Goal: Task Accomplishment & Management: Manage account settings

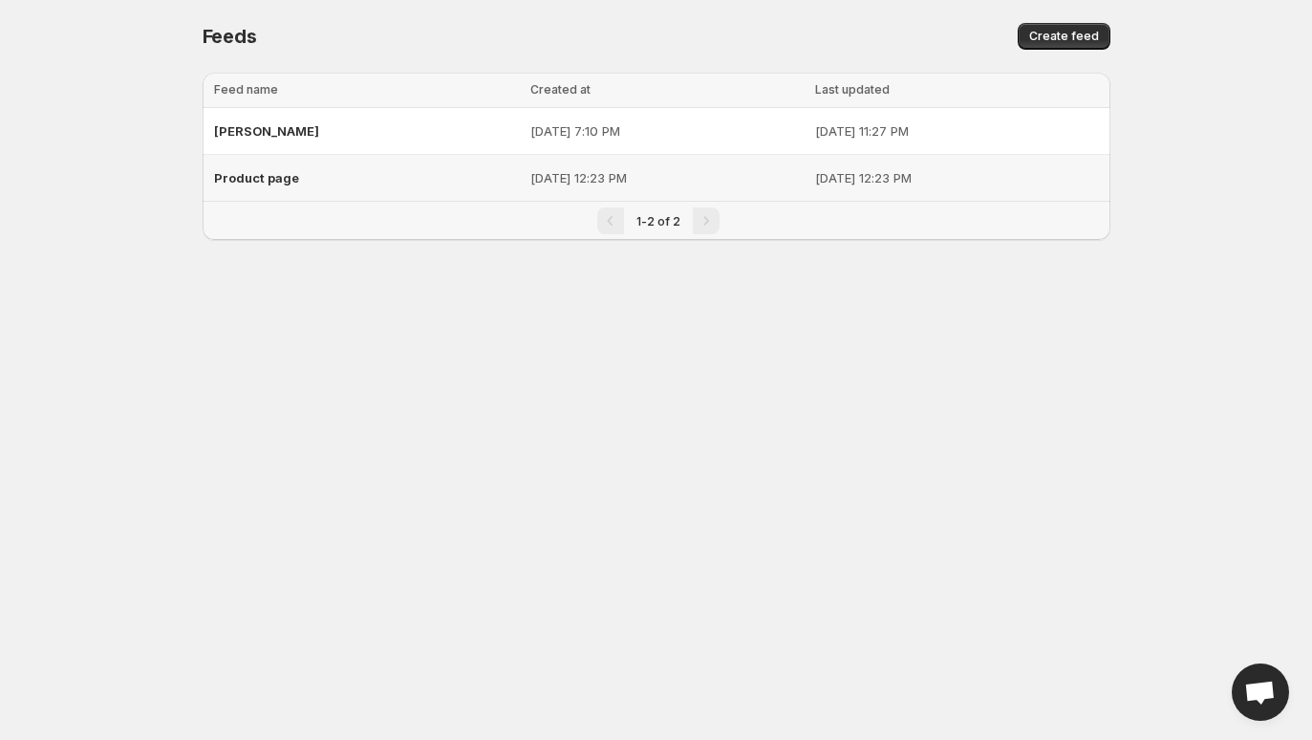
click at [899, 176] on p "[DATE] 12:23 PM" at bounding box center [956, 177] width 283 height 19
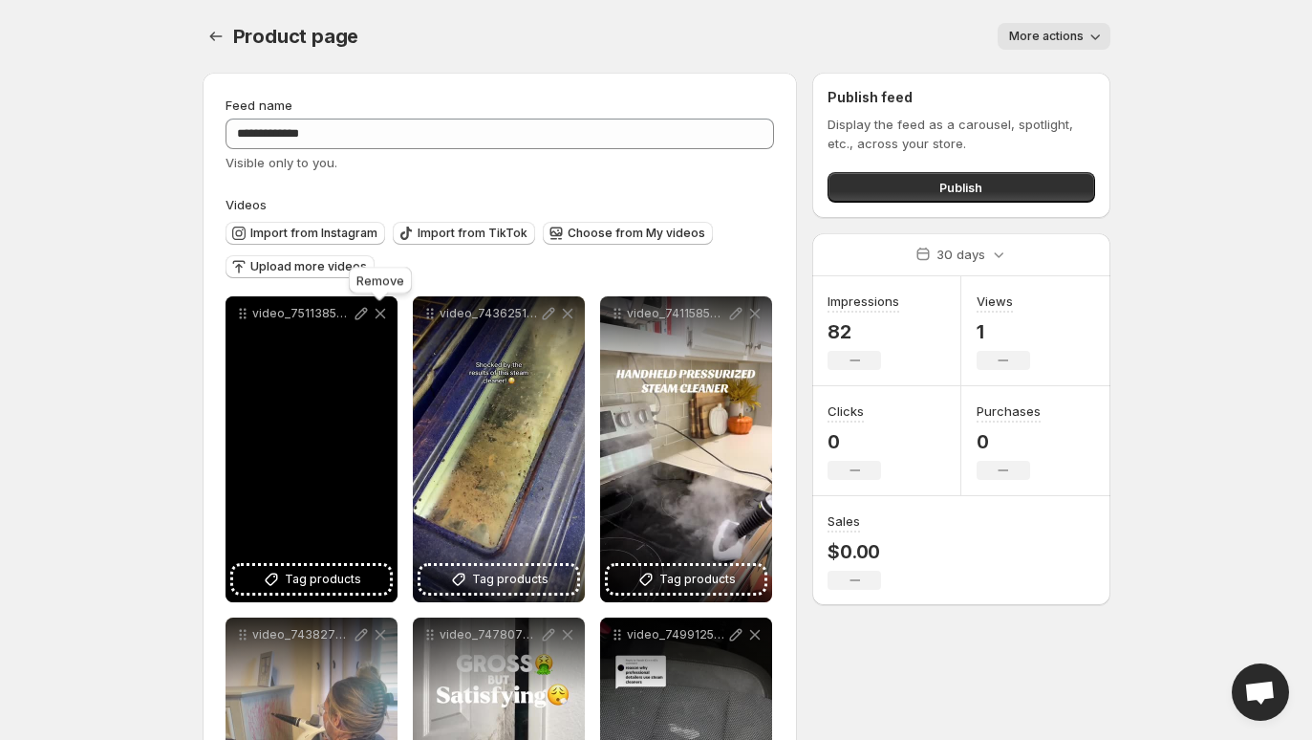
click at [374, 321] on icon at bounding box center [380, 313] width 19 height 19
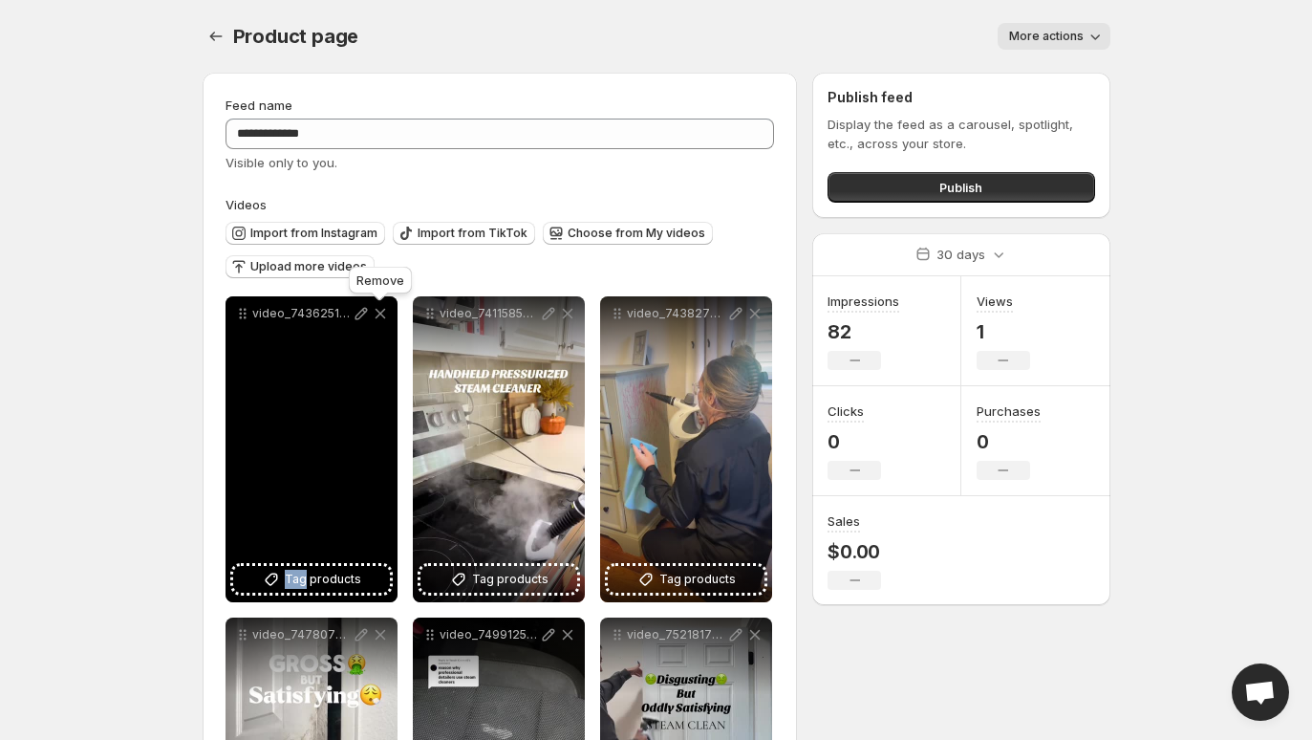
click at [374, 321] on icon at bounding box center [380, 313] width 19 height 19
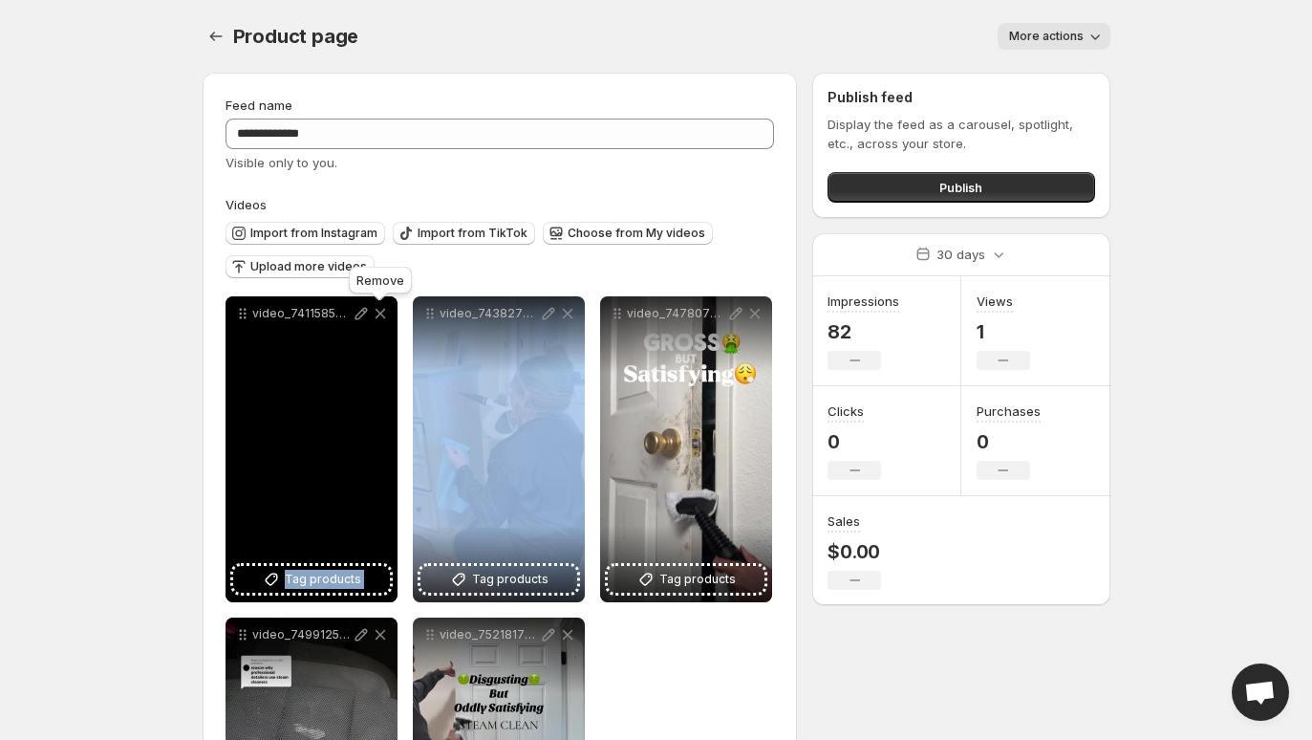
click at [374, 321] on icon at bounding box center [380, 313] width 19 height 19
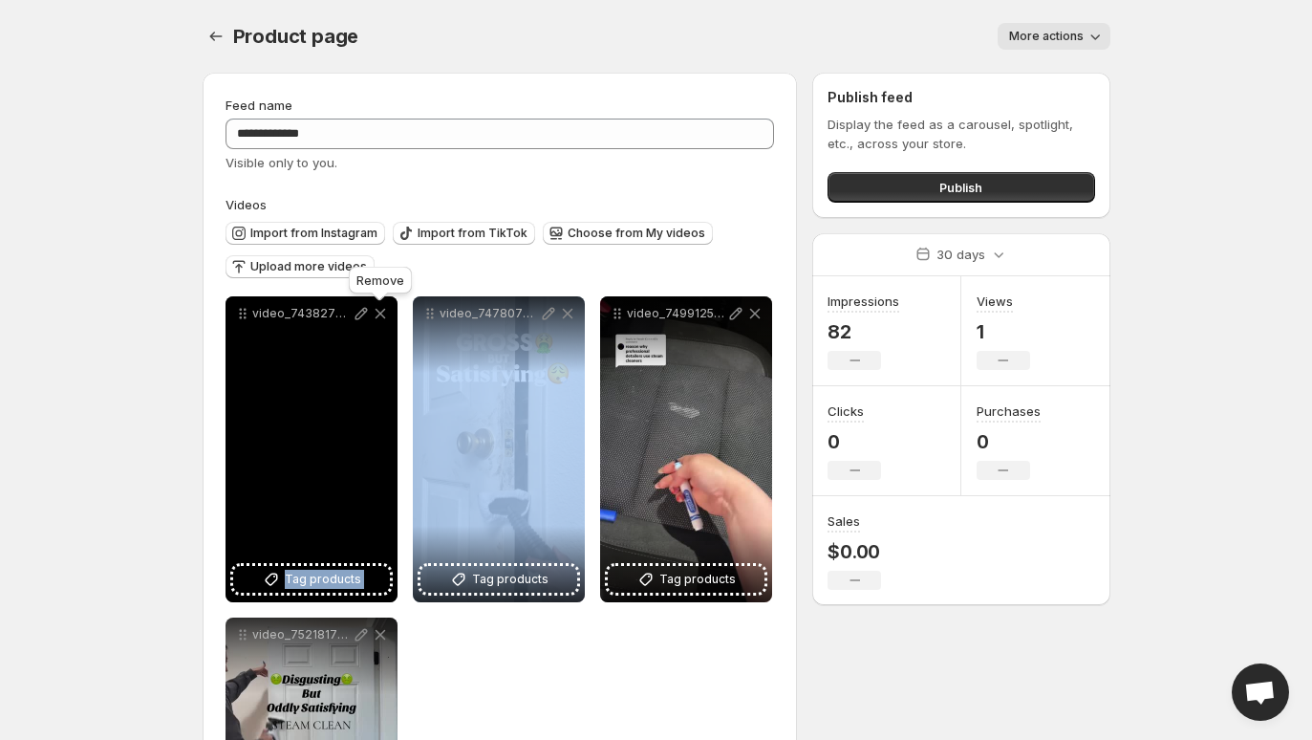
click at [374, 321] on icon at bounding box center [380, 313] width 19 height 19
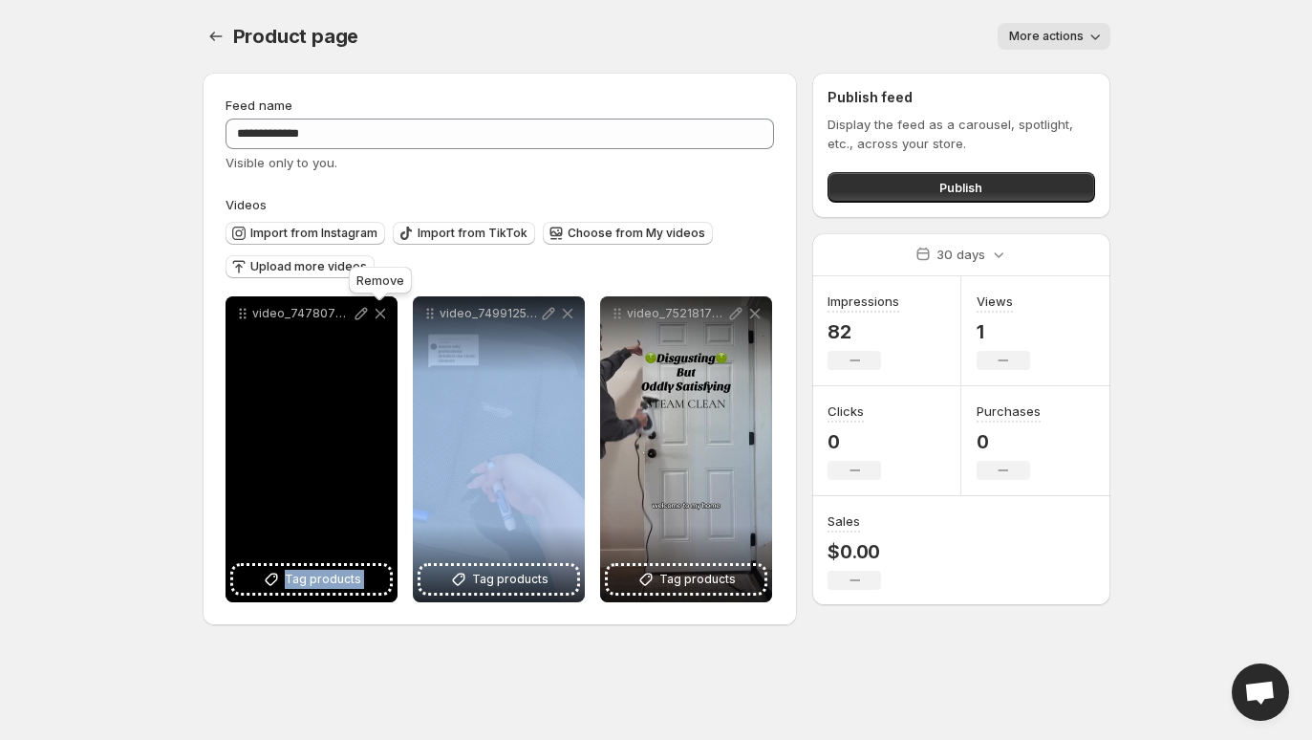
click at [374, 321] on icon at bounding box center [380, 313] width 19 height 19
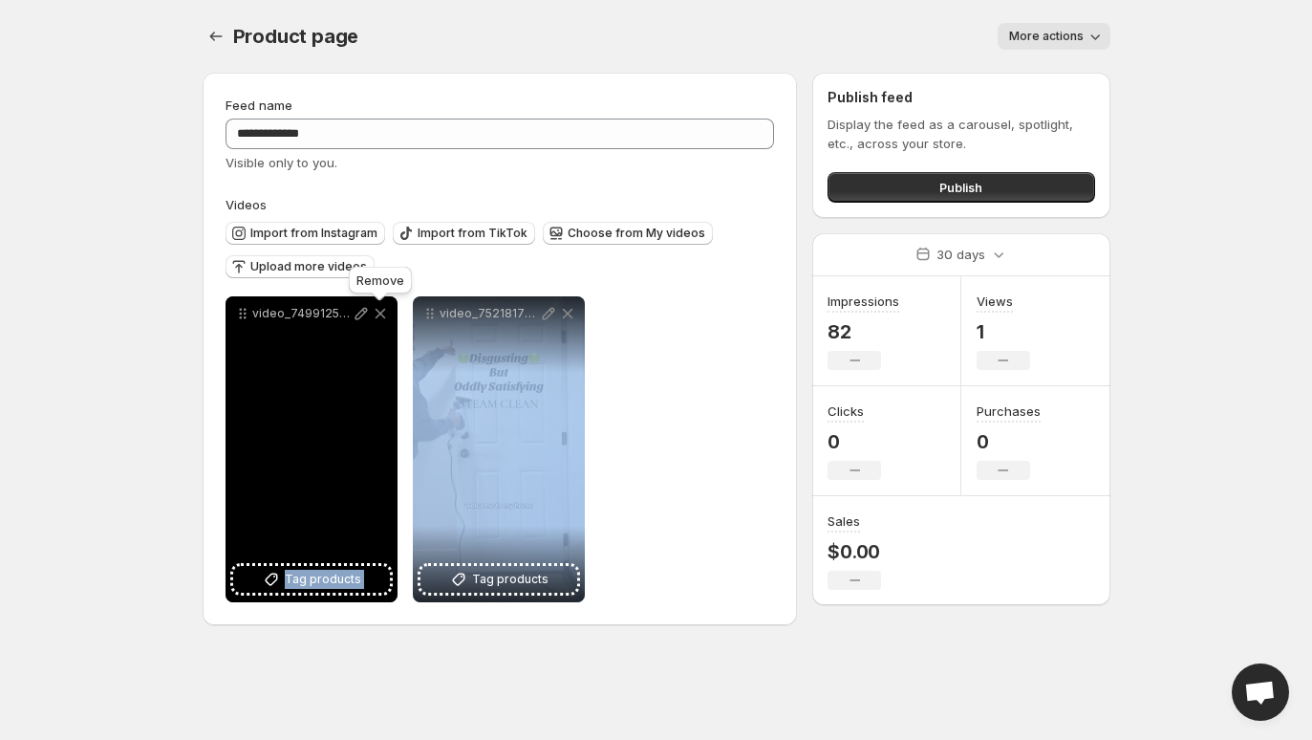
click at [374, 321] on icon at bounding box center [380, 313] width 19 height 19
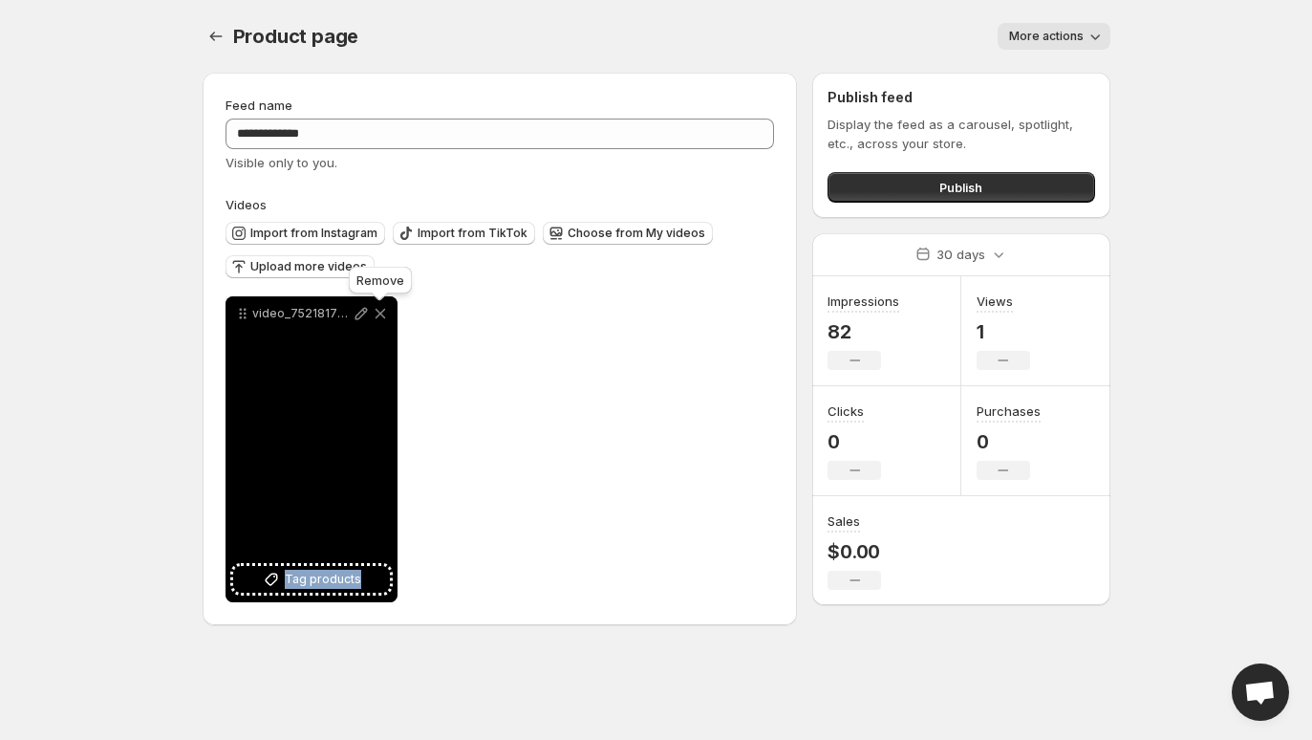
click at [374, 321] on icon at bounding box center [380, 313] width 19 height 19
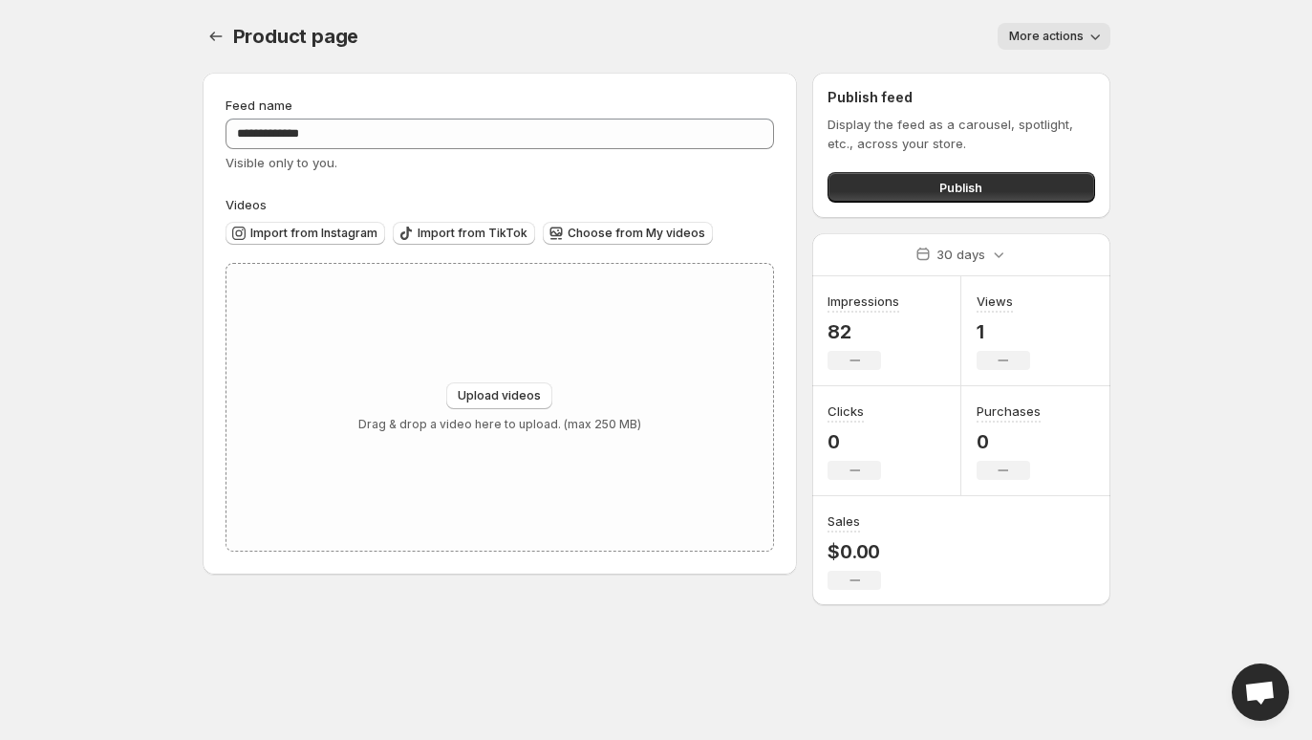
click at [654, 49] on div "Product page . This page is ready Product page More actions More actions More a…" at bounding box center [657, 36] width 908 height 73
click at [671, 24] on div "More actions" at bounding box center [745, 36] width 728 height 27
click at [871, 9] on div "Product page . This page is ready Product page More actions More actions More a…" at bounding box center [657, 36] width 908 height 73
click at [1000, 32] on button "More actions" at bounding box center [1054, 36] width 113 height 27
click at [1020, 71] on span "Delete" at bounding box center [1031, 75] width 38 height 15
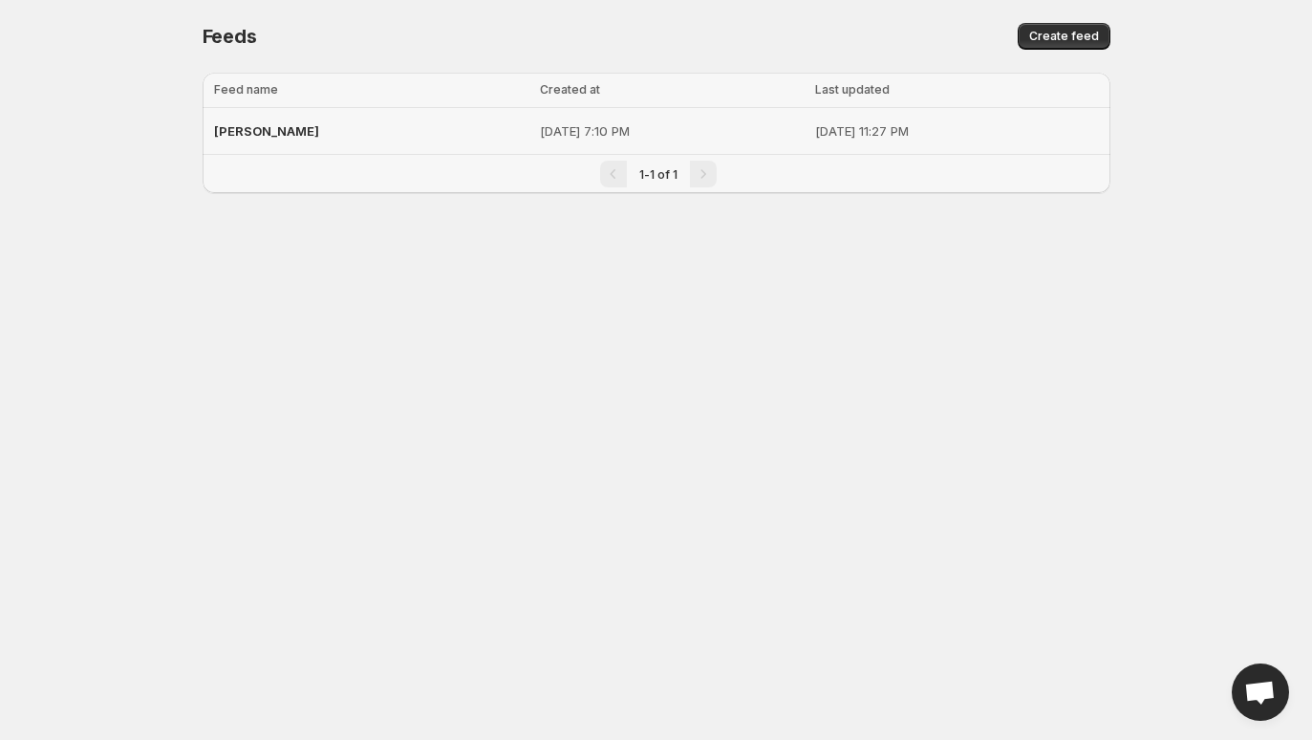
click at [271, 136] on div "[PERSON_NAME]" at bounding box center [371, 131] width 314 height 34
